Goal: Check status: Check status

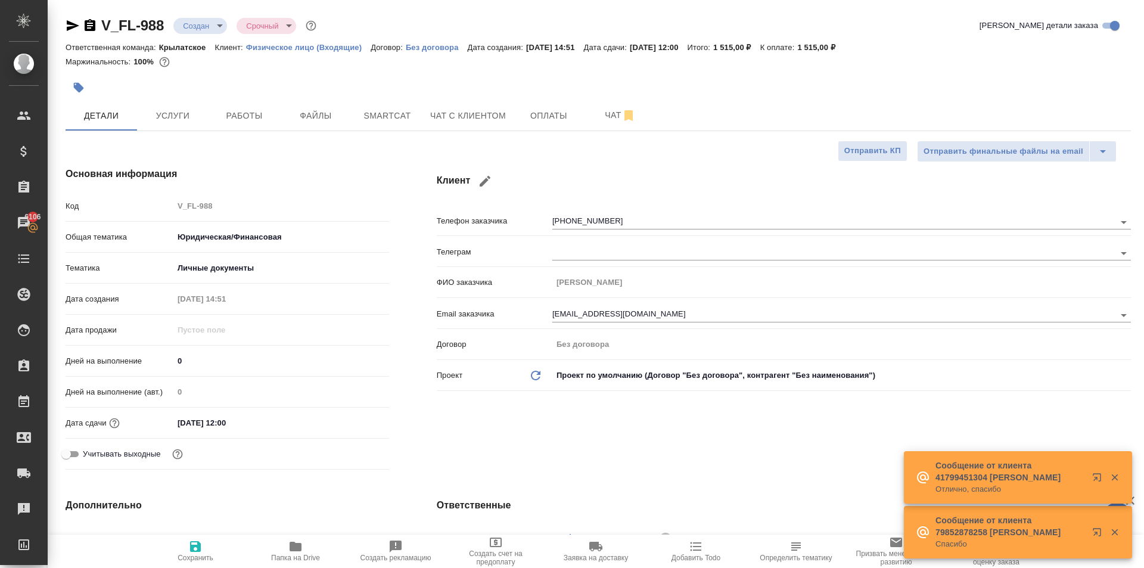
select select "RU"
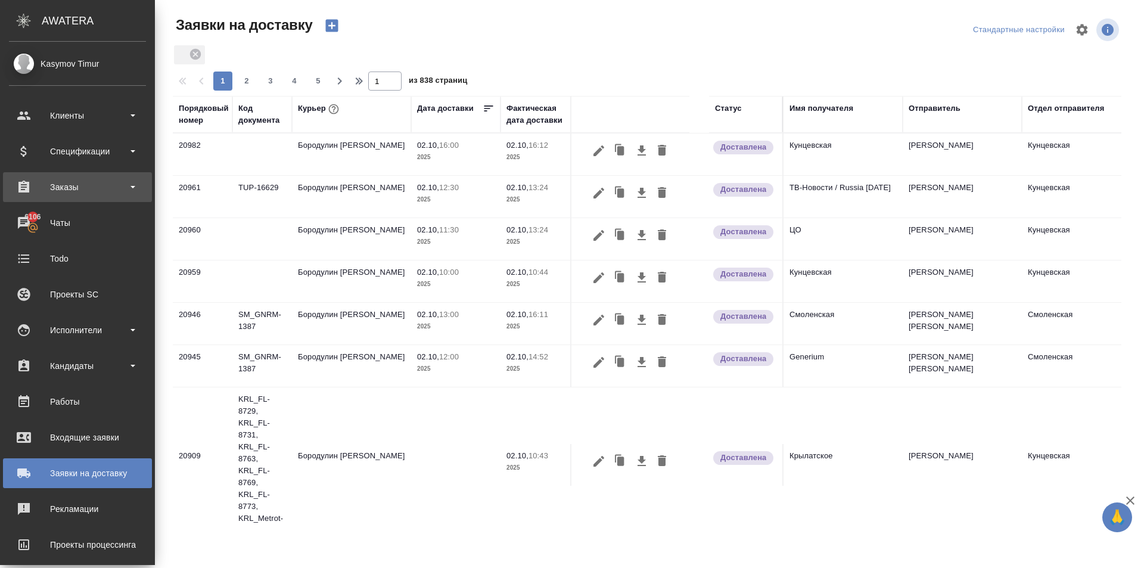
click at [72, 189] on div "Заказы" at bounding box center [77, 187] width 137 height 18
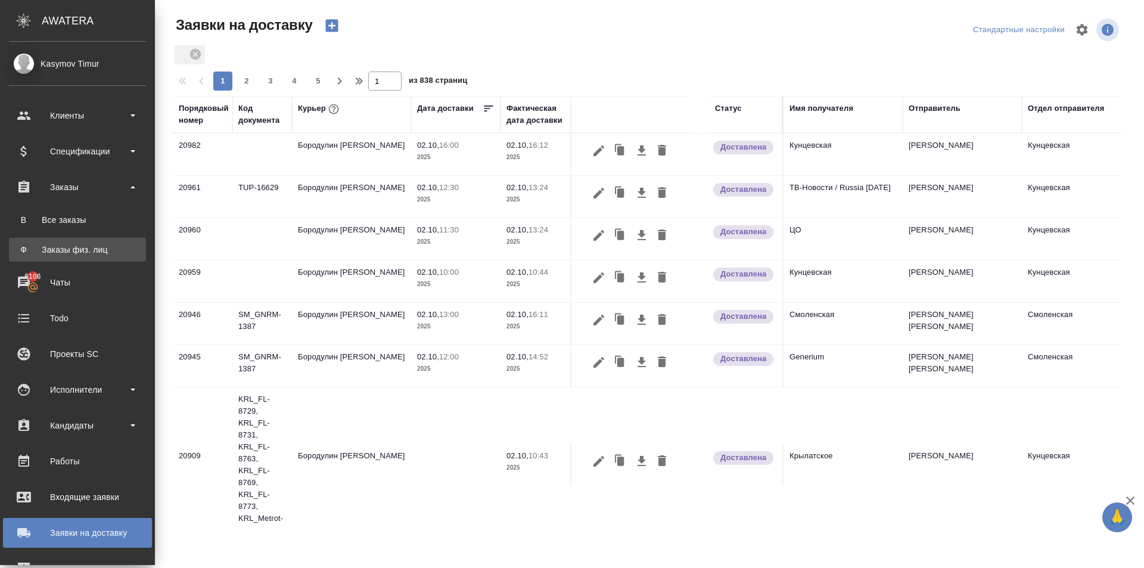
click at [65, 247] on div "Заказы физ. лиц" at bounding box center [77, 250] width 125 height 12
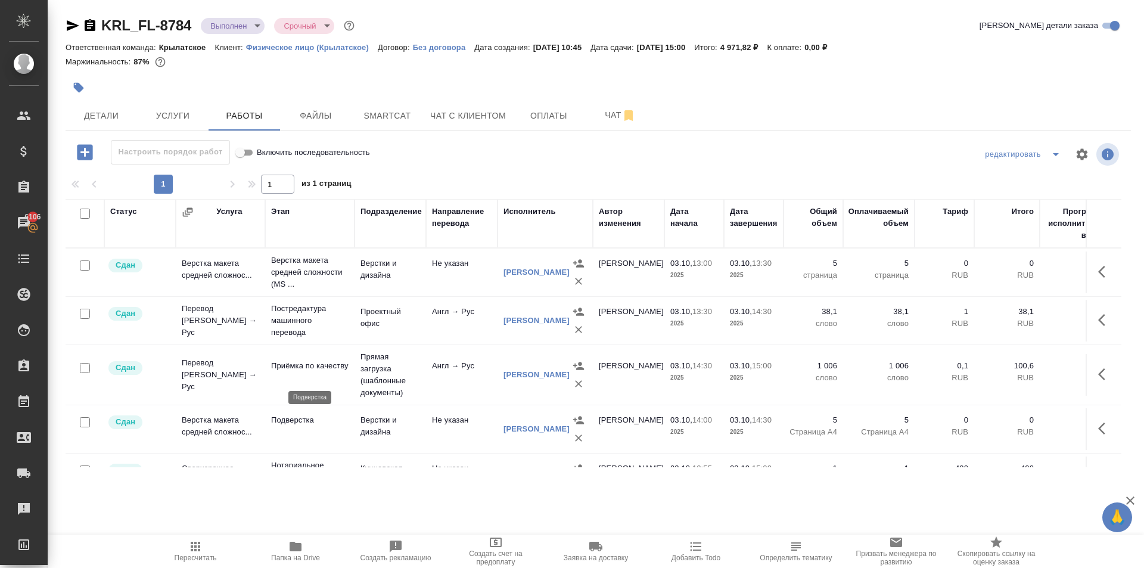
scroll to position [44, 0]
